Goal: Check status: Check status

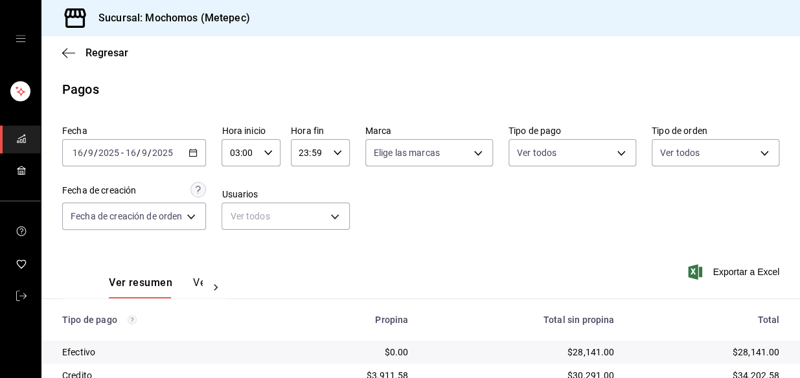
scroll to position [217, 0]
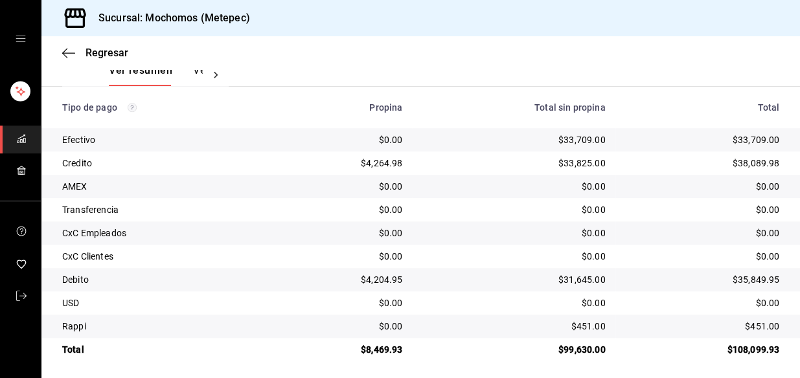
scroll to position [217, 0]
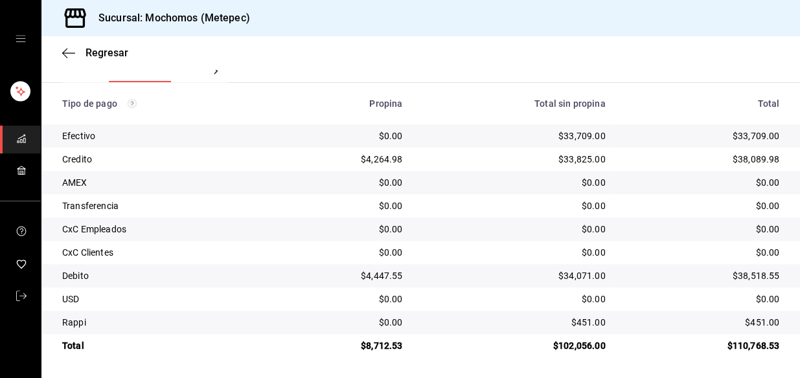
click at [237, 77] on div "Ver resumen Ver pagos Exportar a Excel" at bounding box center [420, 63] width 759 height 69
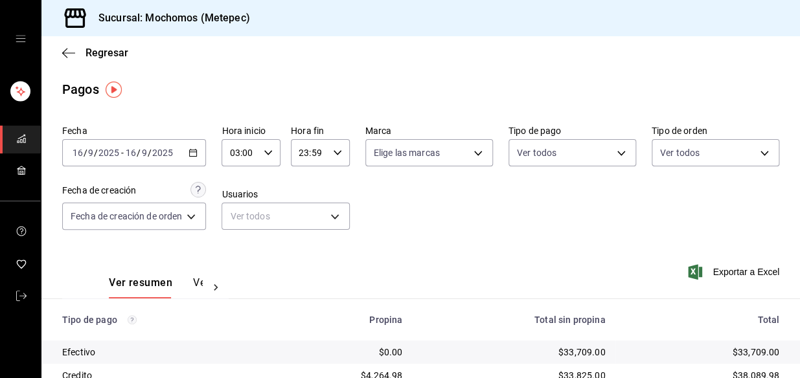
click at [334, 153] on \(Stroke\) "button" at bounding box center [338, 152] width 8 height 5
click at [307, 248] on span "04" at bounding box center [305, 252] width 8 height 10
type input "04:59"
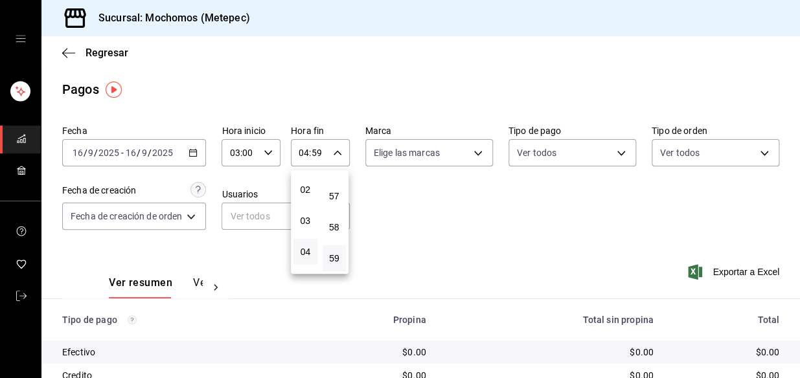
click at [196, 151] on div at bounding box center [400, 189] width 800 height 378
click at [194, 152] on icon "button" at bounding box center [193, 152] width 9 height 9
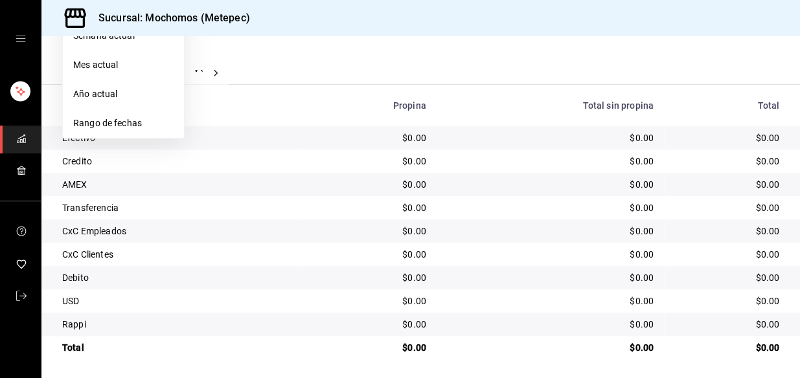
scroll to position [217, 0]
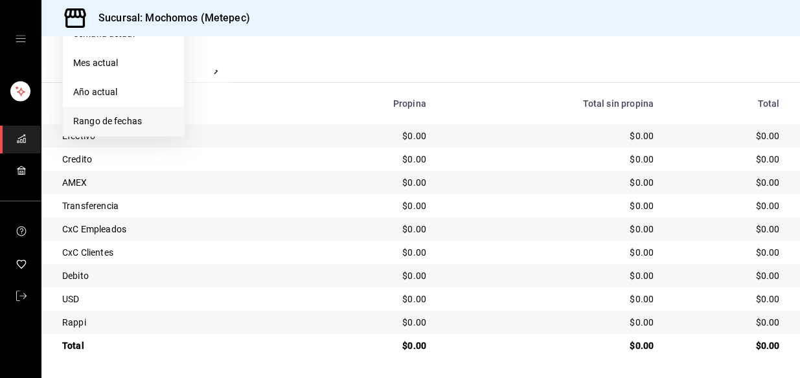
click at [122, 115] on span "Rango de fechas" at bounding box center [123, 122] width 100 height 14
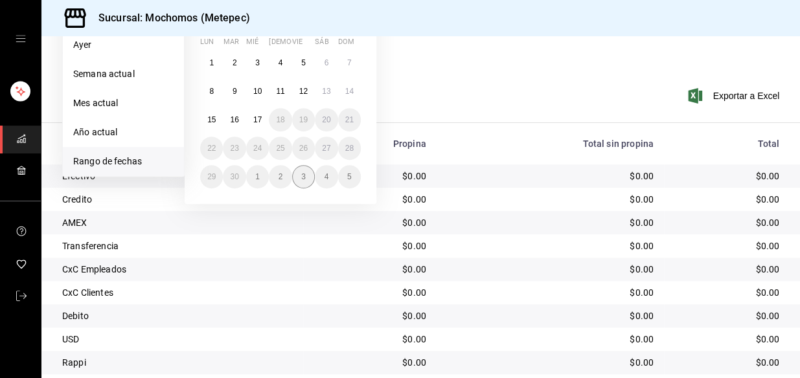
scroll to position [158, 0]
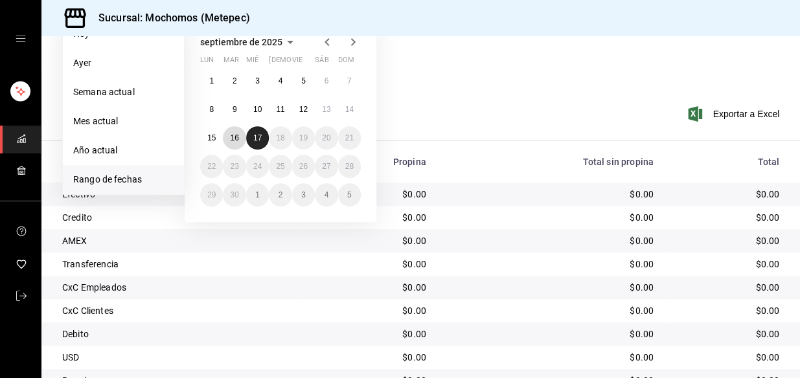
drag, startPoint x: 229, startPoint y: 133, endPoint x: 249, endPoint y: 131, distance: 20.2
click at [231, 133] on abbr "16" at bounding box center [234, 137] width 8 height 9
click at [257, 132] on button "17" at bounding box center [257, 137] width 23 height 23
type input "00:00"
type input "23:59"
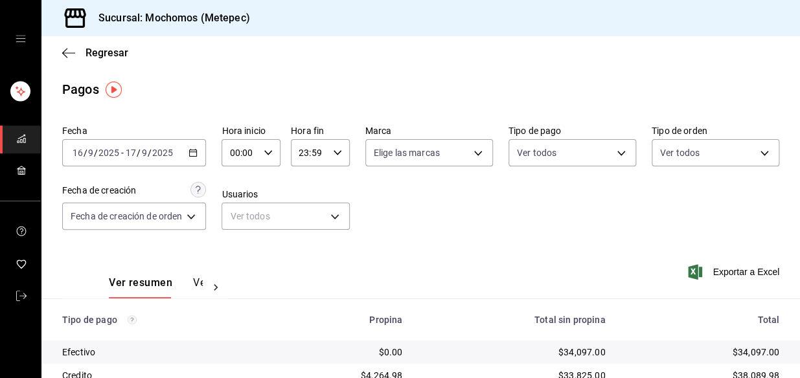
click at [245, 141] on input "00:00" at bounding box center [240, 153] width 37 height 26
click at [242, 225] on button "03" at bounding box center [238, 221] width 24 height 26
type input "03:00"
drag, startPoint x: 323, startPoint y: 149, endPoint x: 340, endPoint y: 152, distance: 16.5
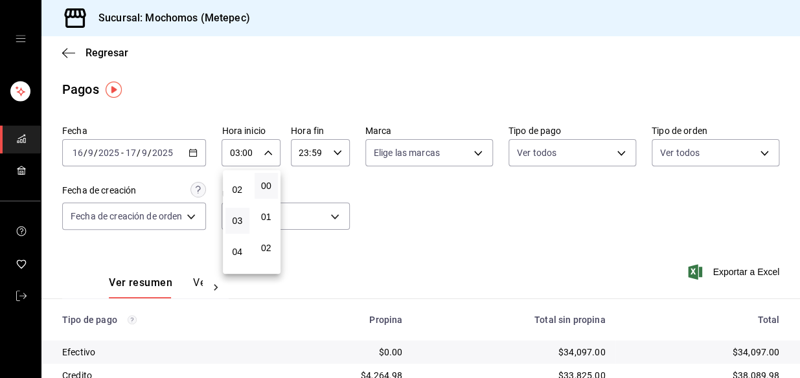
click at [324, 149] on div at bounding box center [400, 189] width 800 height 378
click at [336, 152] on icon "button" at bounding box center [337, 152] width 9 height 9
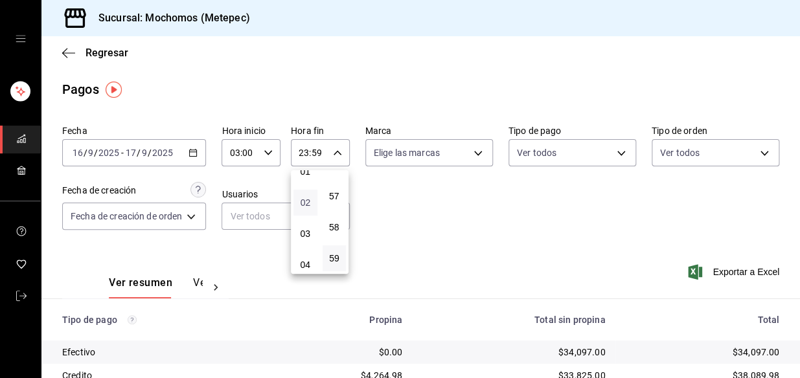
scroll to position [58, 0]
click at [305, 222] on span "03" at bounding box center [305, 221] width 8 height 10
type input "03:59"
click at [448, 208] on div at bounding box center [400, 189] width 800 height 378
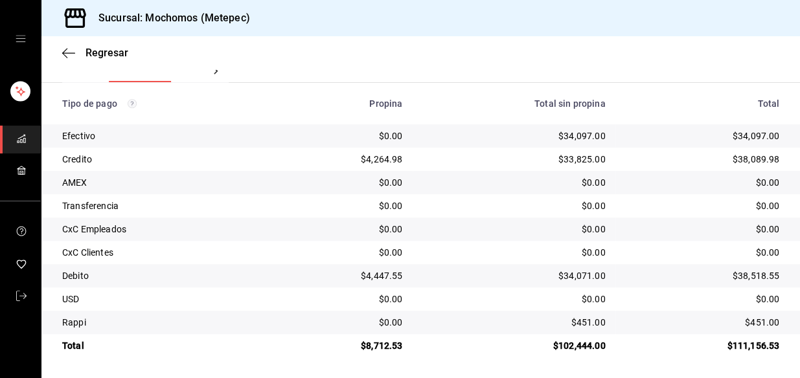
scroll to position [218, 0]
